Goal: Contribute content

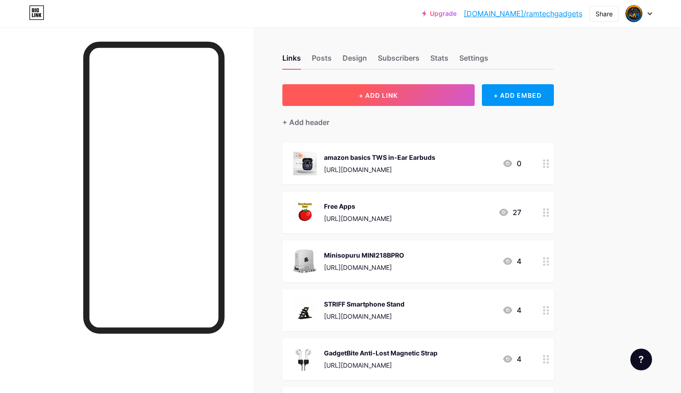
click at [369, 89] on button "+ ADD LINK" at bounding box center [378, 95] width 192 height 22
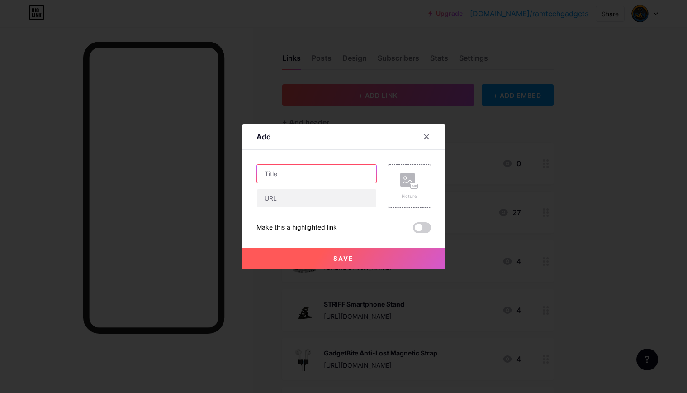
click at [292, 176] on input "text" at bounding box center [316, 174] width 119 height 18
paste input "Humidifier with PCB, DIY Mist"
type input "Humidifier with PCB, DIY Mist"
click at [352, 188] on div "Humidifier with PCB, DIY Mist" at bounding box center [316, 185] width 120 height 43
click at [336, 196] on input "text" at bounding box center [316, 198] width 119 height 18
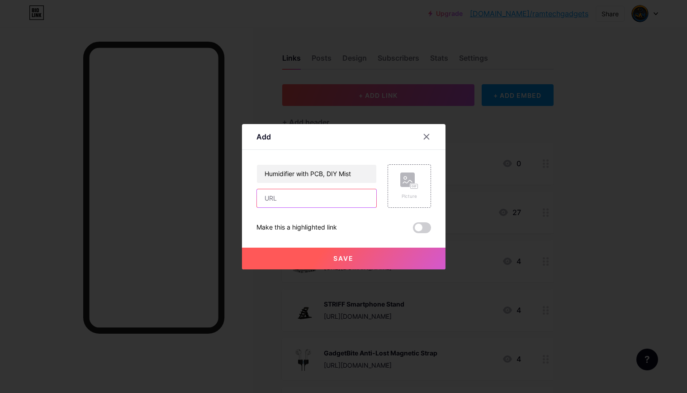
paste input "[URL][DOMAIN_NAME]"
type input "[URL][DOMAIN_NAME]"
click at [412, 176] on rect at bounding box center [407, 179] width 14 height 14
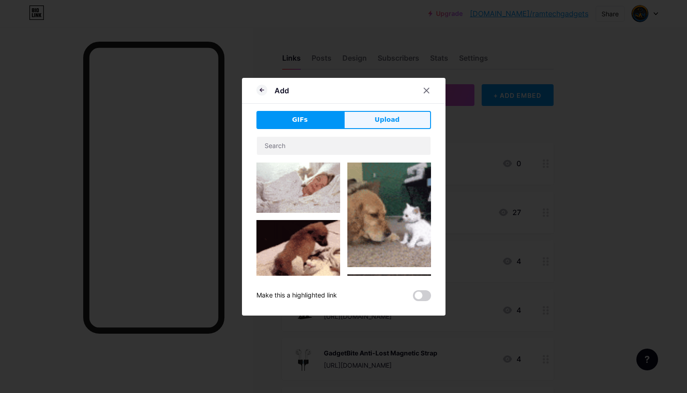
click at [412, 125] on button "Upload" at bounding box center [387, 120] width 87 height 18
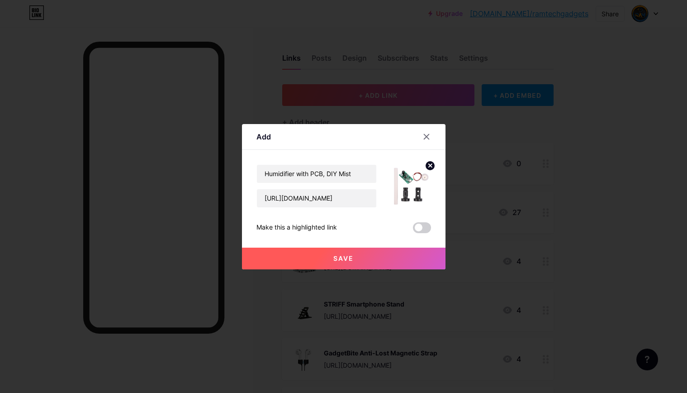
click at [348, 261] on span "Save" at bounding box center [343, 258] width 20 height 8
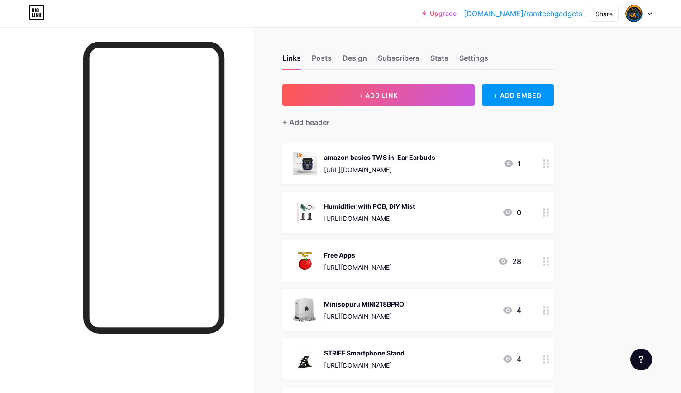
drag, startPoint x: 542, startPoint y: 212, endPoint x: 543, endPoint y: 161, distance: 51.6
